Goal: Browse casually: Explore the website without a specific task or goal

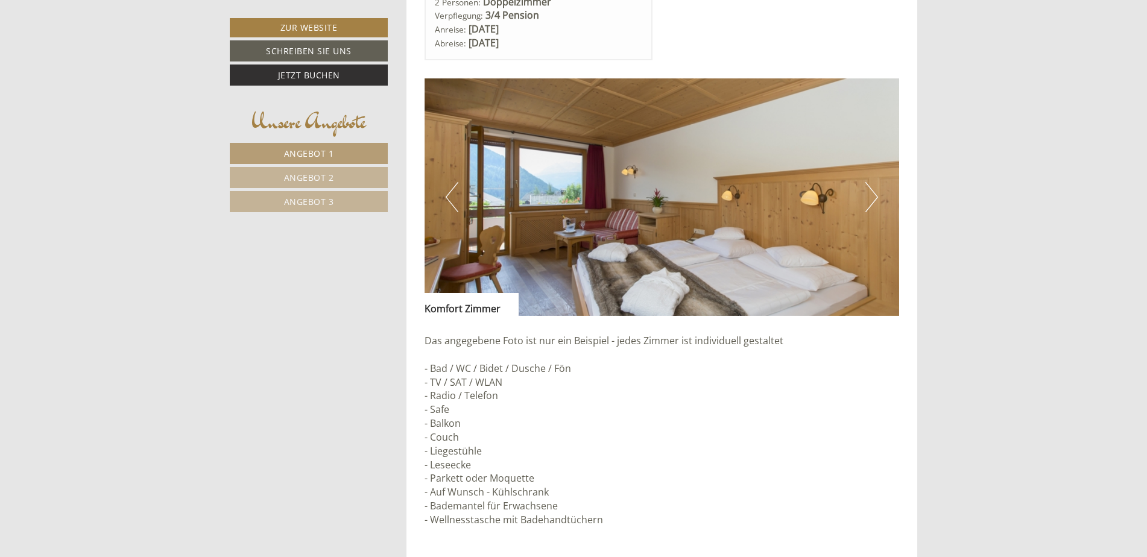
scroll to position [905, 0]
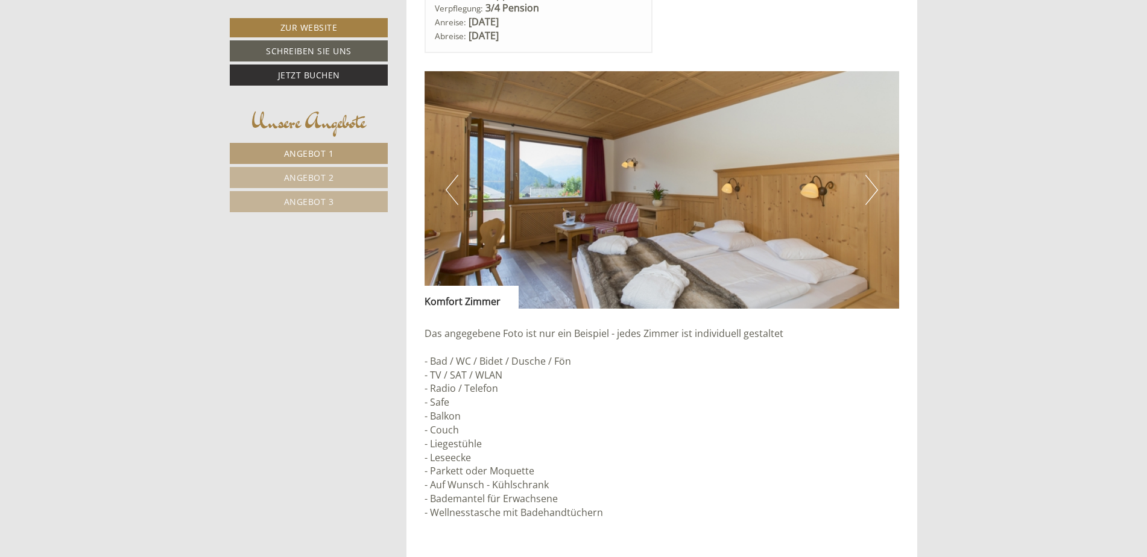
click at [870, 193] on button "Next" at bounding box center [871, 190] width 13 height 30
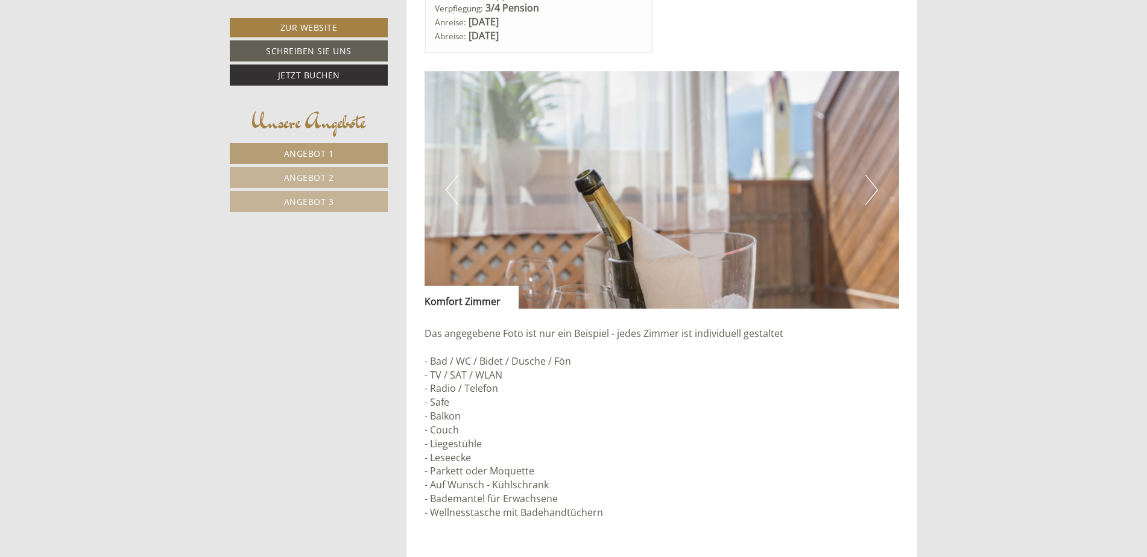
click at [870, 193] on button "Next" at bounding box center [871, 190] width 13 height 30
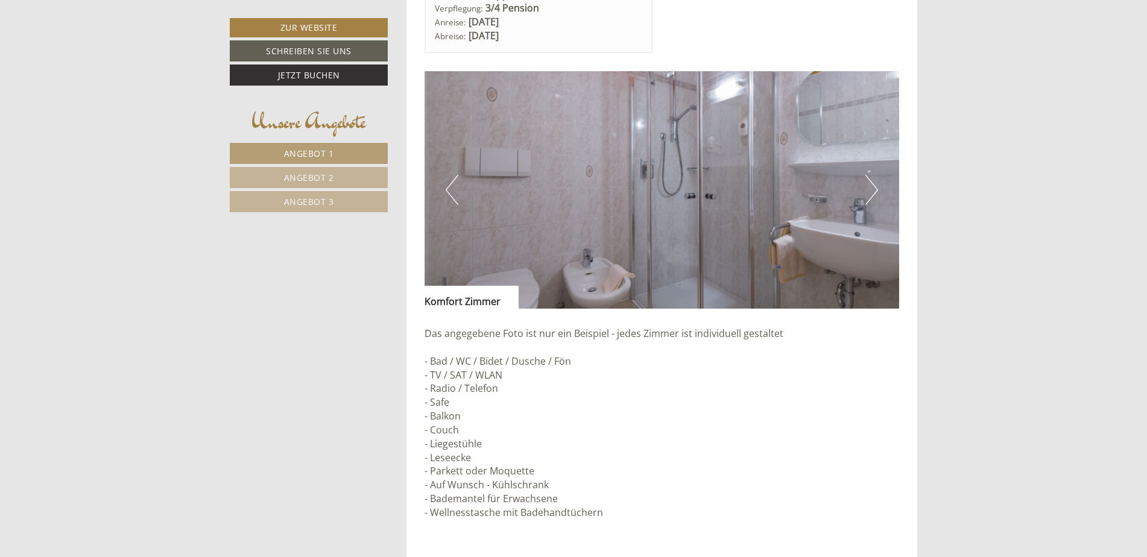
click at [870, 193] on button "Next" at bounding box center [871, 190] width 13 height 30
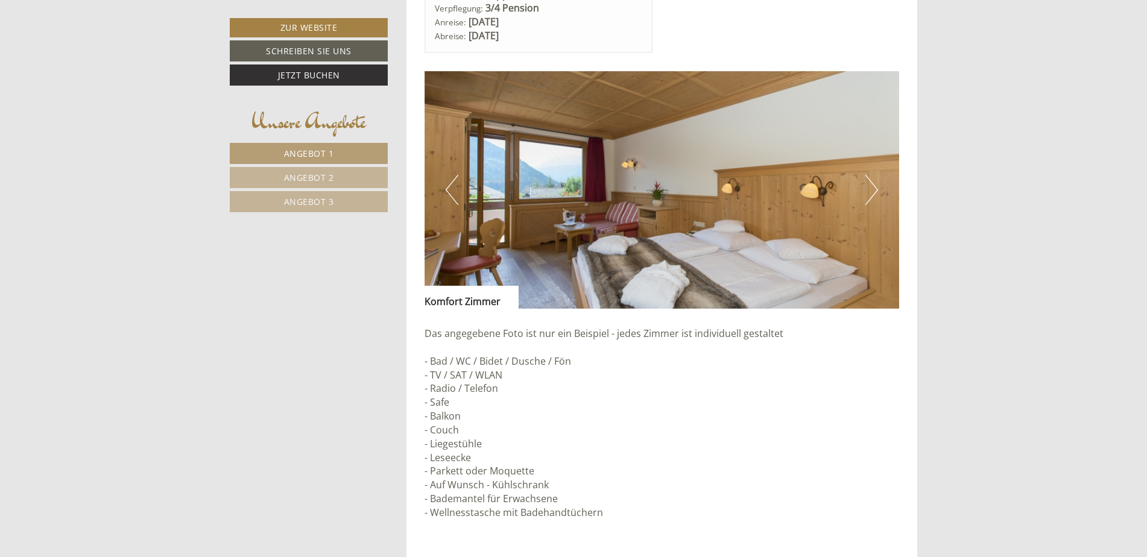
click at [870, 193] on button "Next" at bounding box center [871, 190] width 13 height 30
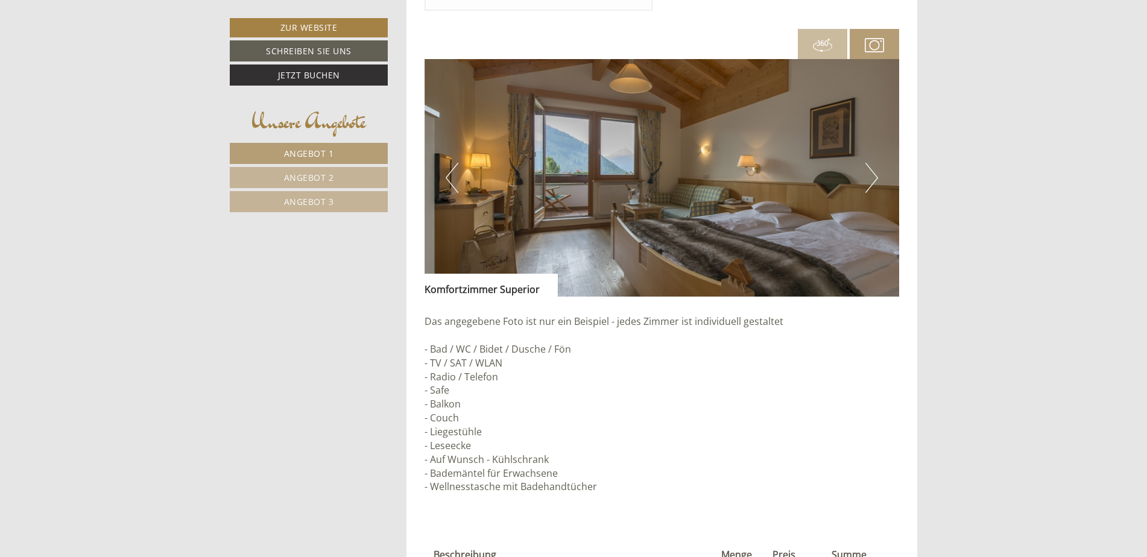
scroll to position [1870, 0]
click at [873, 179] on button "Next" at bounding box center [871, 177] width 13 height 30
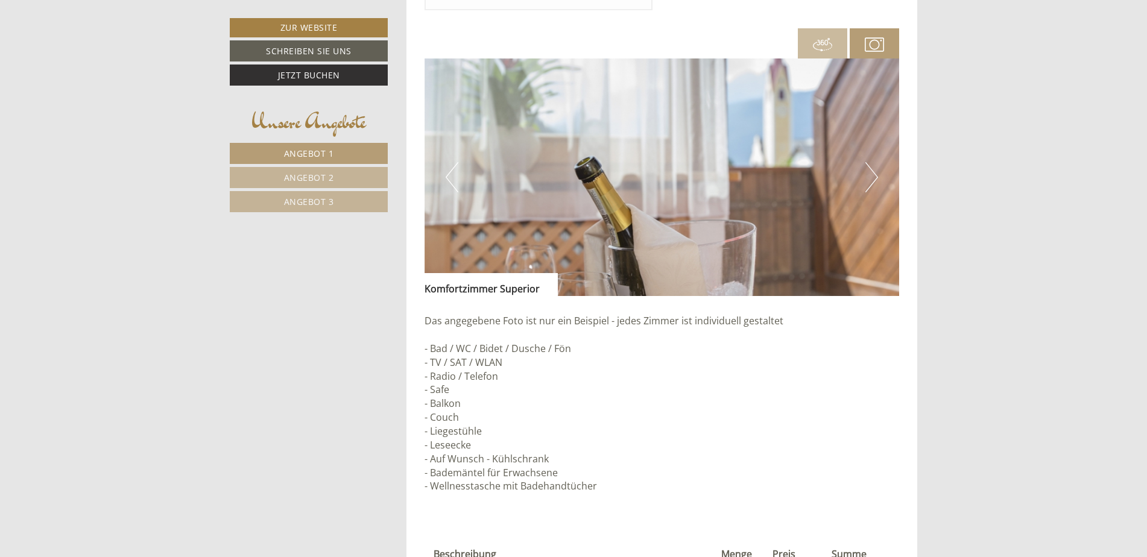
click at [873, 179] on button "Next" at bounding box center [871, 177] width 13 height 30
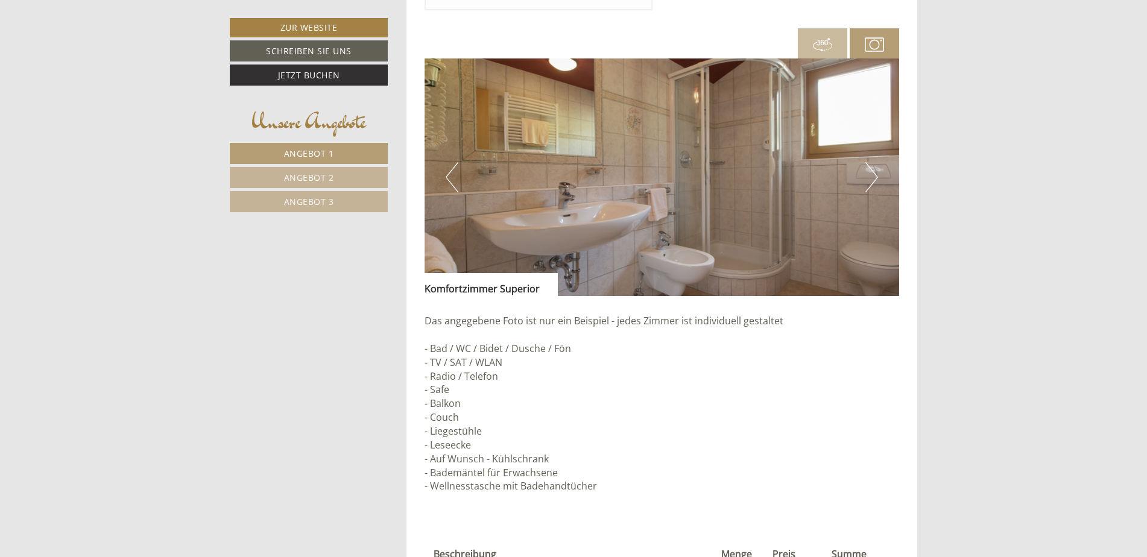
click at [873, 179] on button "Next" at bounding box center [871, 177] width 13 height 30
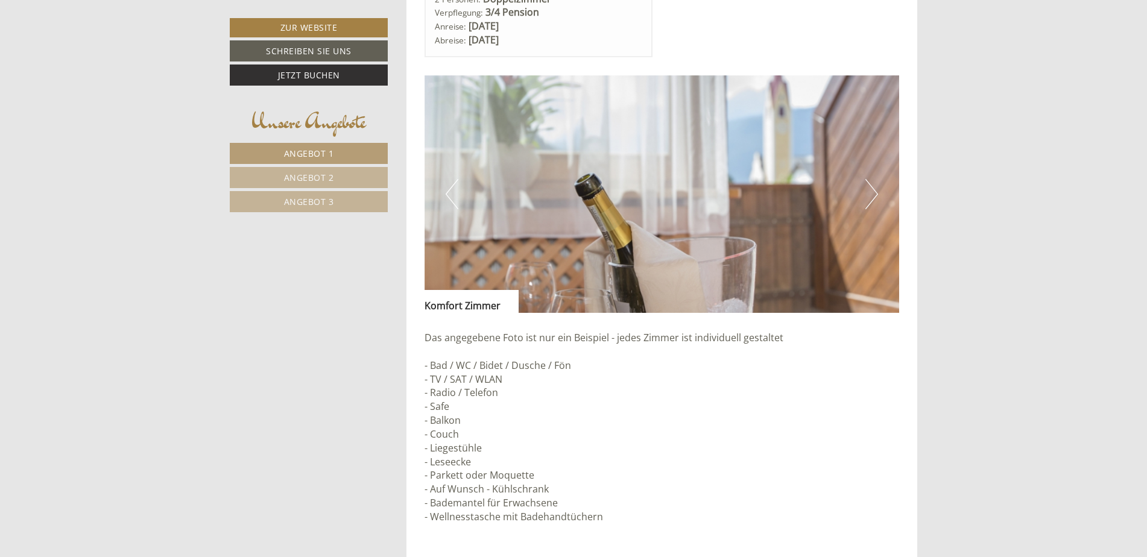
scroll to position [905, 0]
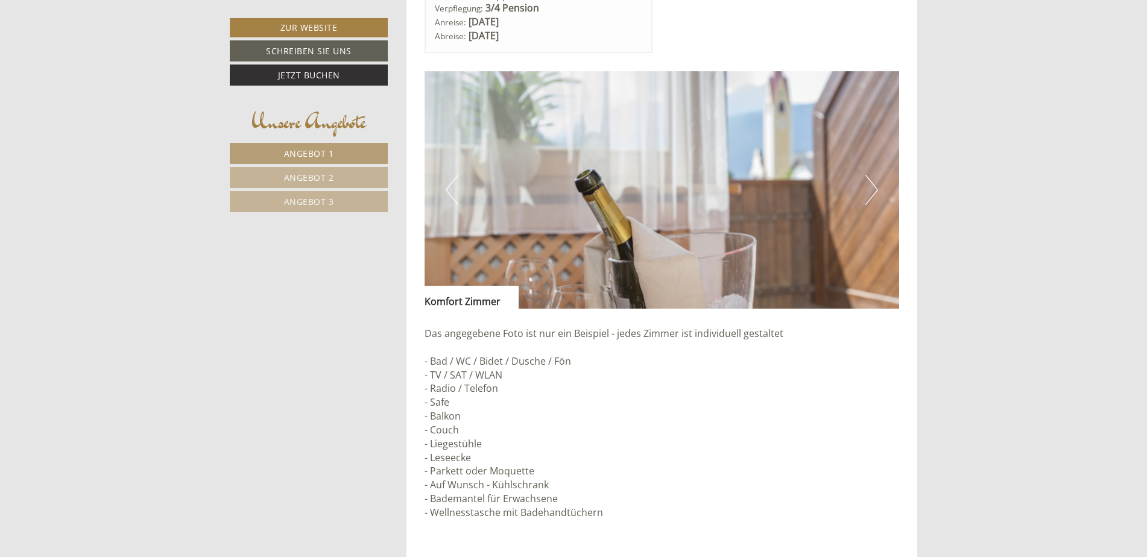
click at [449, 191] on button "Previous" at bounding box center [452, 190] width 13 height 30
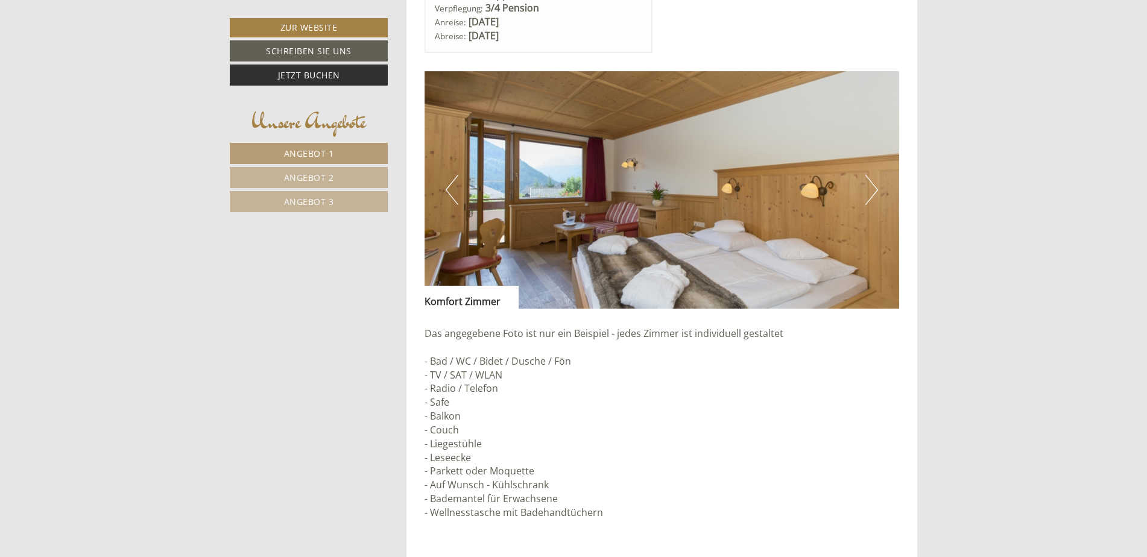
click at [539, 211] on img at bounding box center [662, 190] width 475 height 238
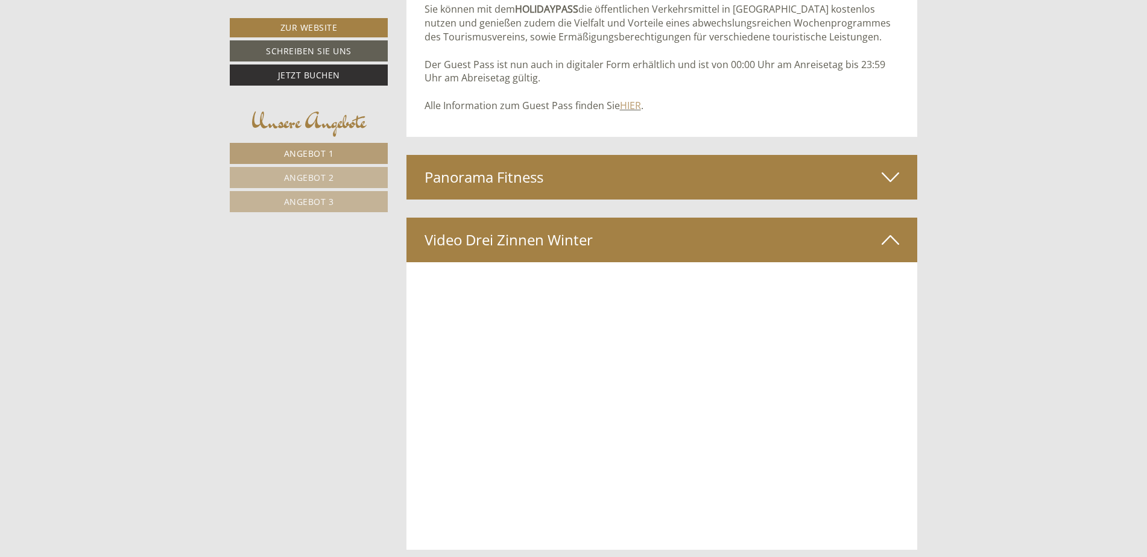
scroll to position [4716, 0]
